Goal: Obtain resource: Obtain resource

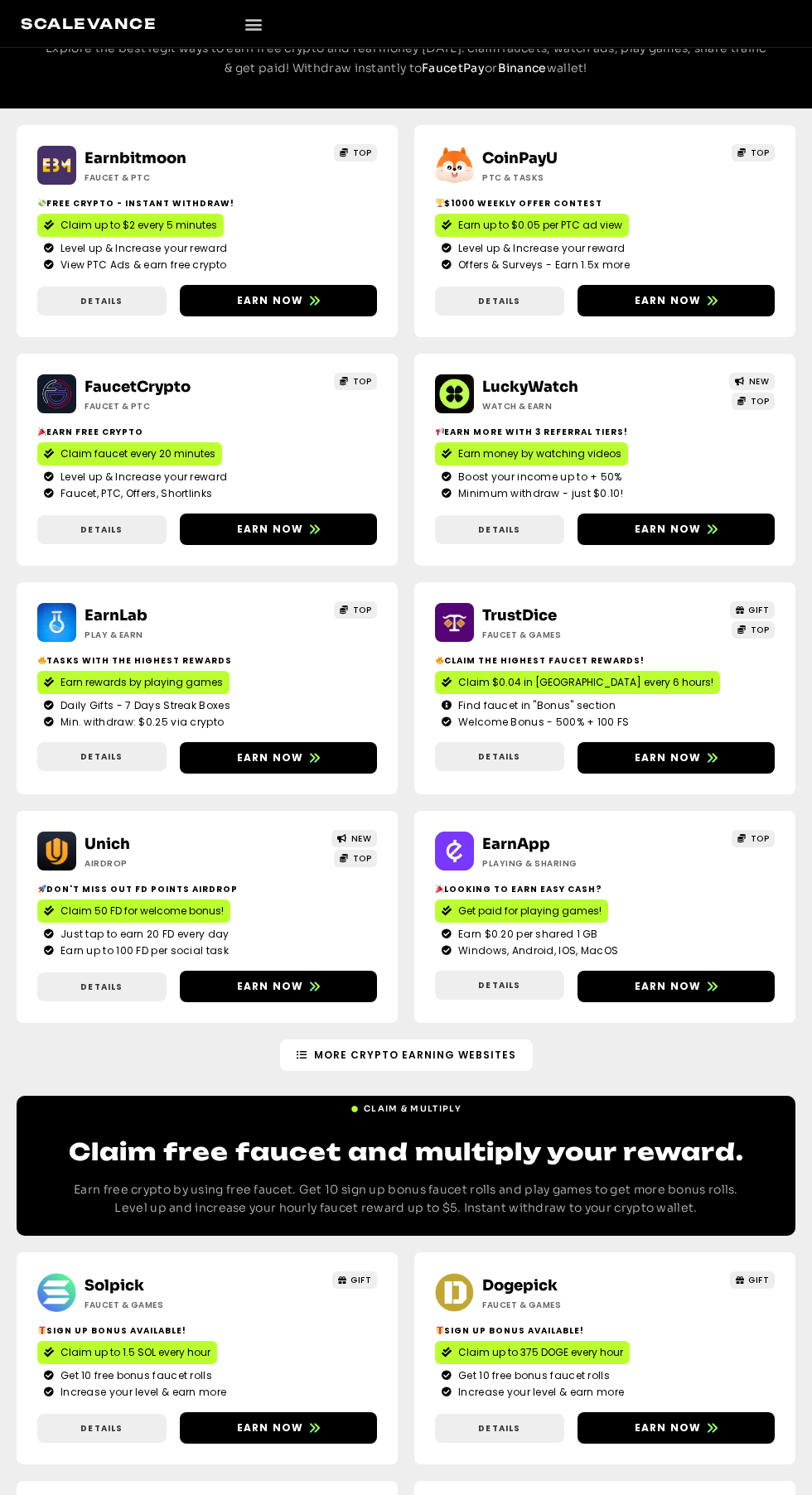
scroll to position [3069, 0]
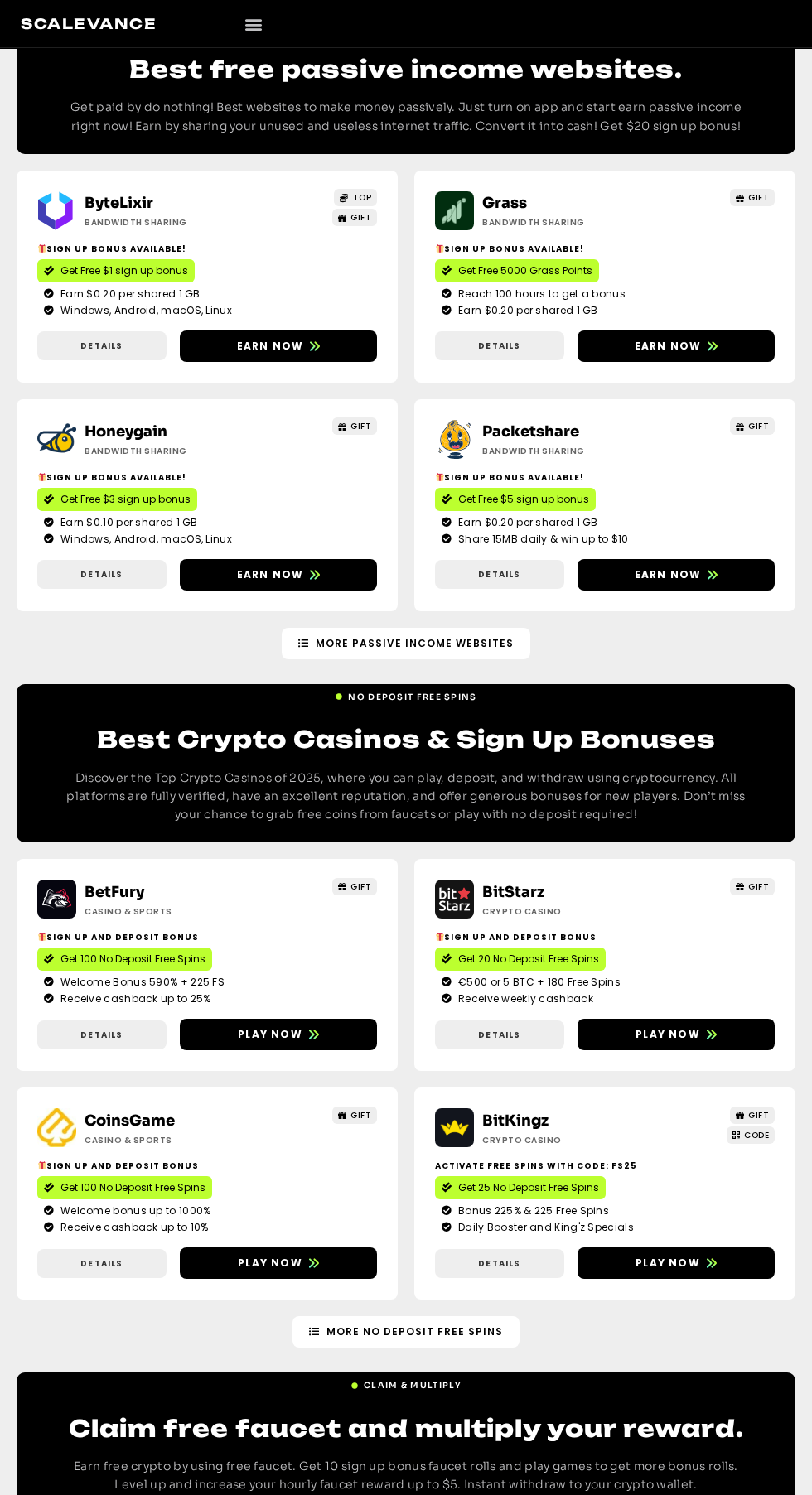
scroll to position [3069, 0]
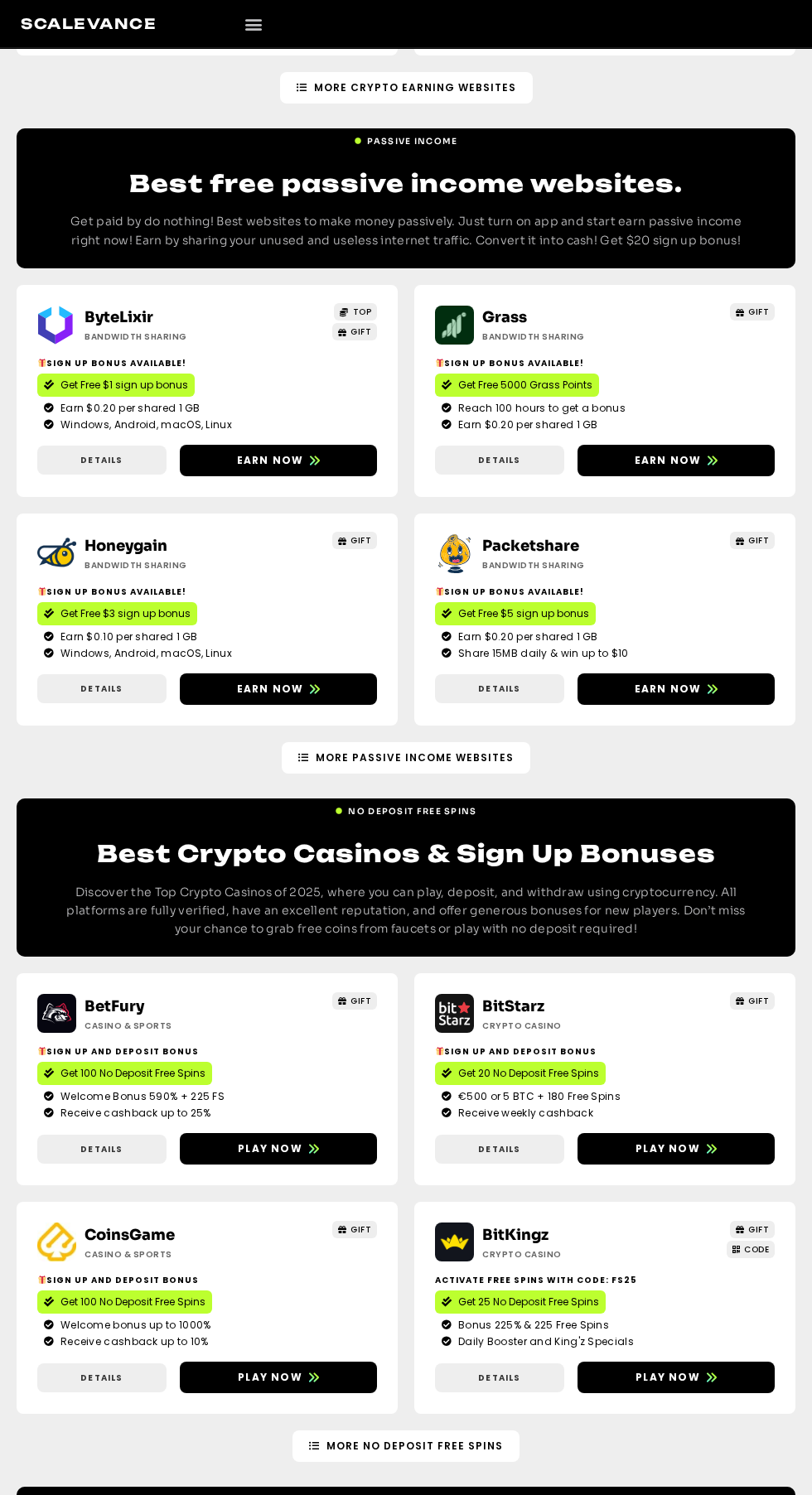
scroll to position [3069, 0]
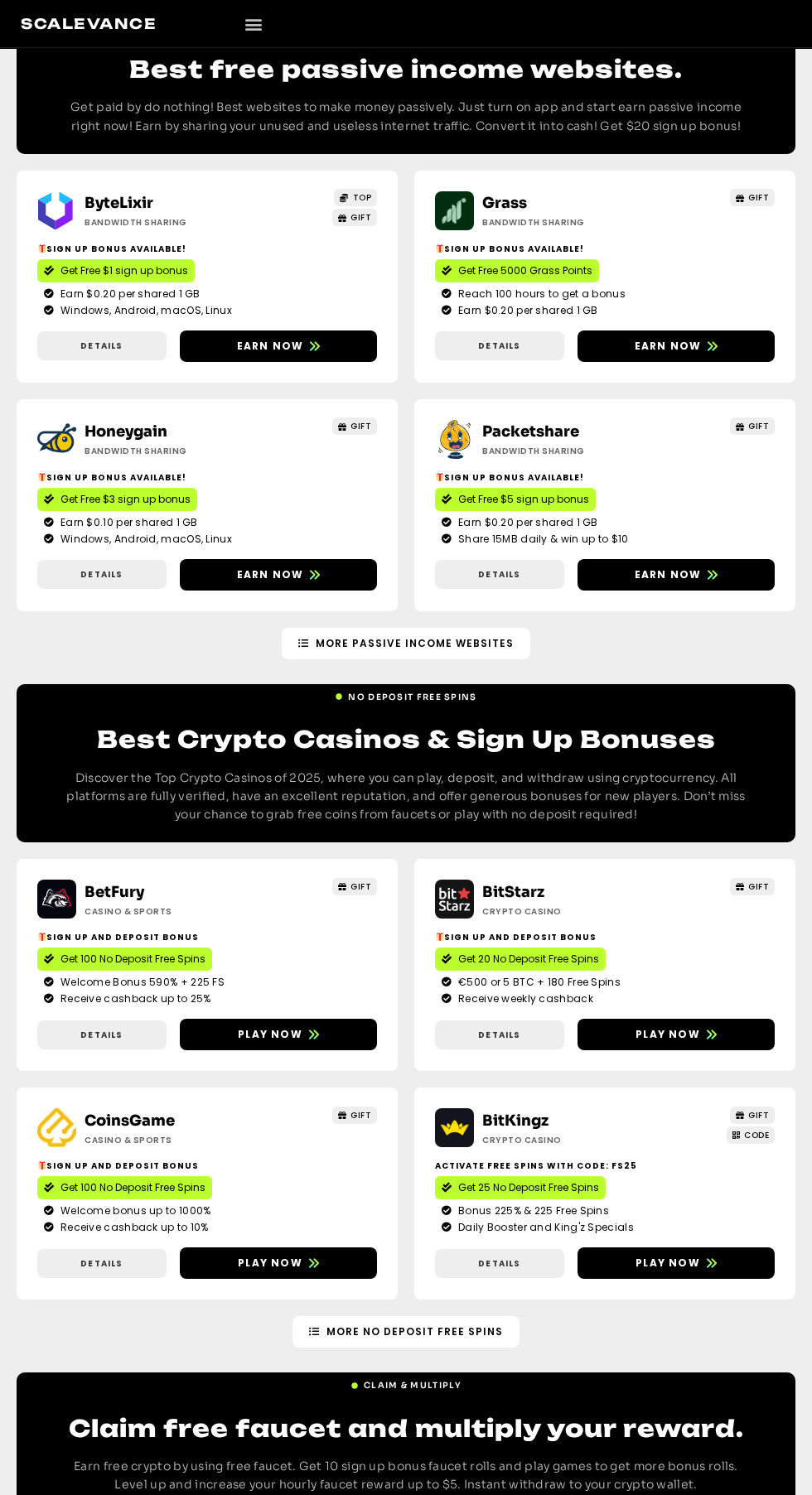
click at [432, 1494] on span "Claim free faucet & multiply" at bounding box center [398, 1523] width 190 height 15
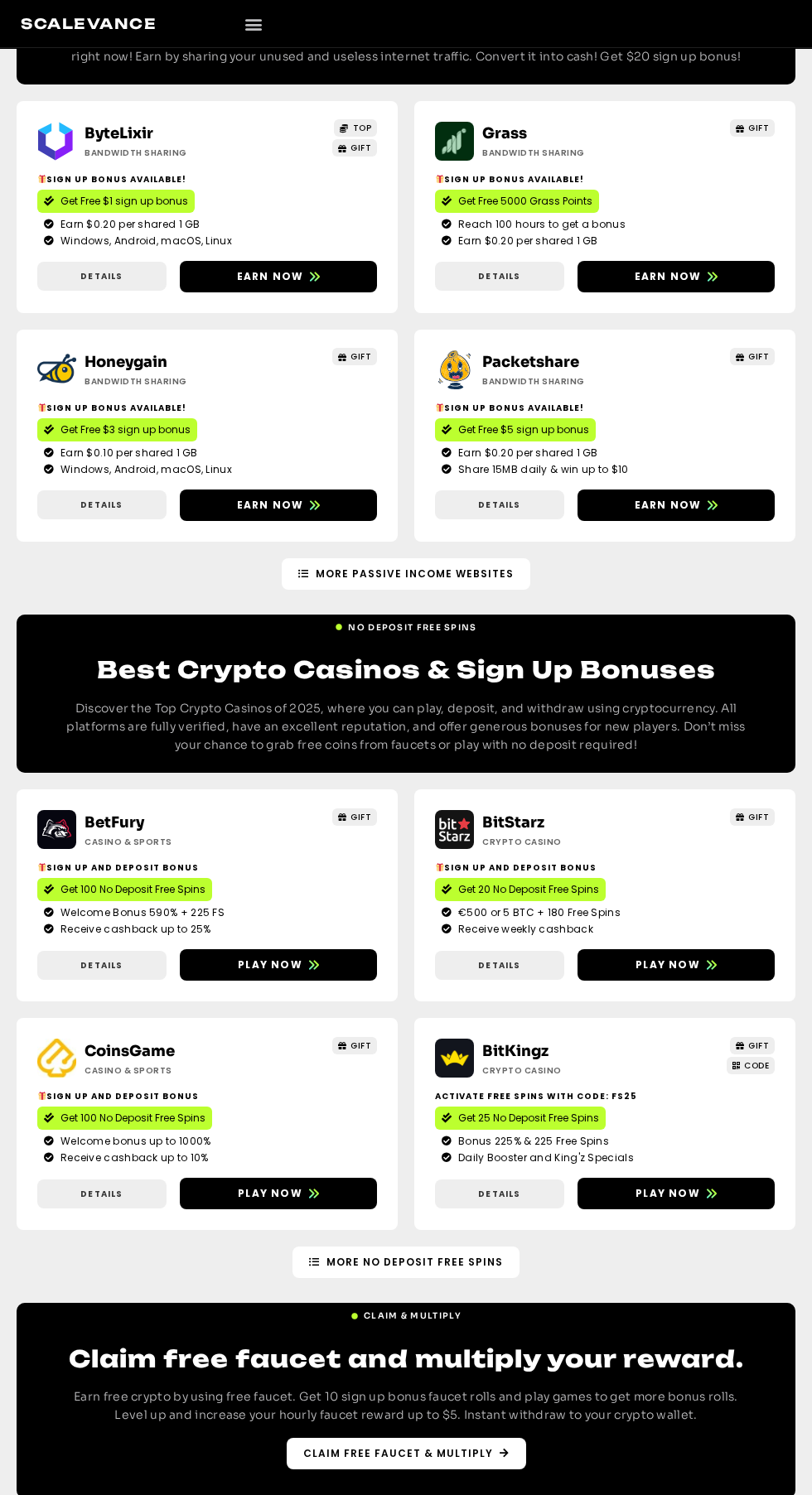
scroll to position [3174, 0]
